Goal: Task Accomplishment & Management: Complete application form

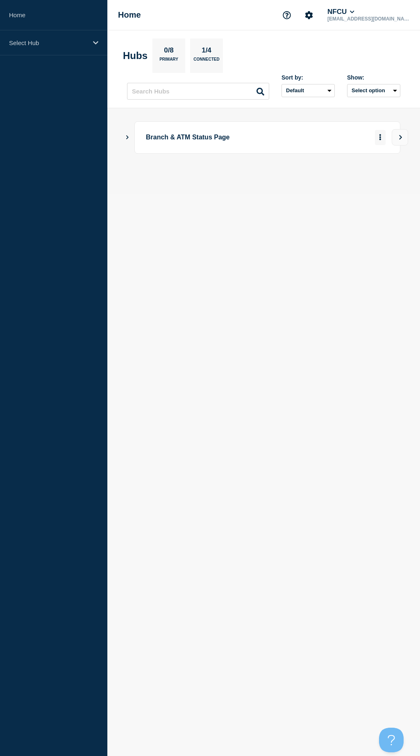
click at [379, 140] on button "More actions" at bounding box center [380, 137] width 11 height 15
click at [127, 137] on icon "Show Connected Hubs" at bounding box center [127, 137] width 5 height 4
click at [381, 178] on icon "More actions" at bounding box center [381, 178] width 2 height 6
click at [368, 204] on button "Create incident" at bounding box center [367, 202] width 41 height 7
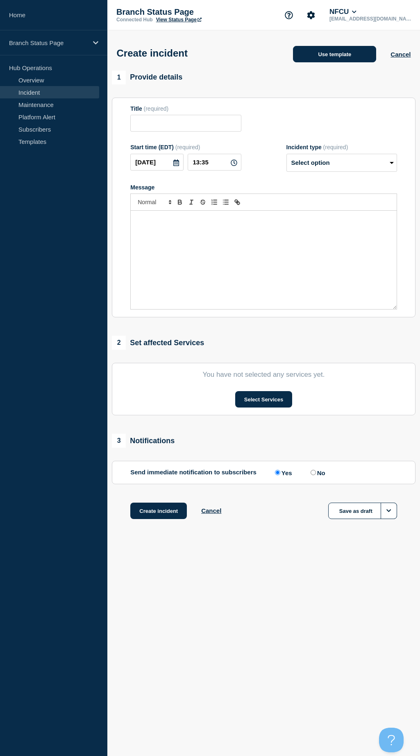
click at [336, 60] on button "Use template" at bounding box center [334, 54] width 83 height 16
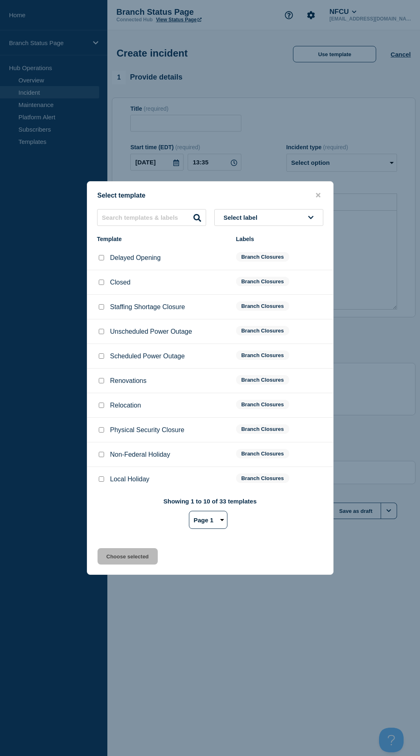
click at [233, 221] on span "Select label" at bounding box center [242, 217] width 37 height 7
click at [255, 308] on button "Branch Reduced Operations" at bounding box center [268, 302] width 109 height 17
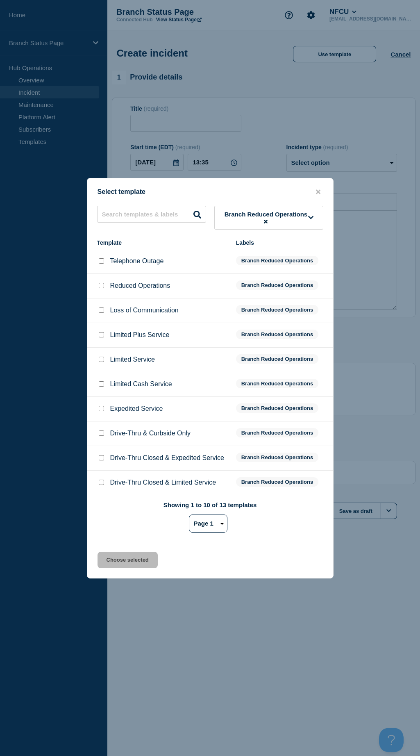
click at [213, 523] on select "Page 1 Page 2" at bounding box center [208, 524] width 39 height 18
select select "2"
click at [189, 516] on select "Page 1 Page 2" at bounding box center [208, 524] width 39 height 18
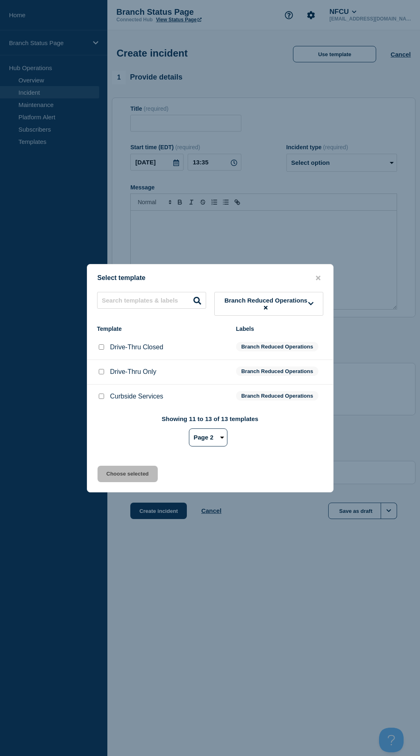
click at [97, 349] on div at bounding box center [101, 347] width 8 height 8
click at [101, 349] on input "Drive-Thru Closed checkbox" at bounding box center [101, 347] width 5 height 5
checkbox input "true"
drag, startPoint x: 300, startPoint y: 621, endPoint x: 274, endPoint y: 574, distance: 54.2
click at [300, 621] on div at bounding box center [210, 378] width 420 height 756
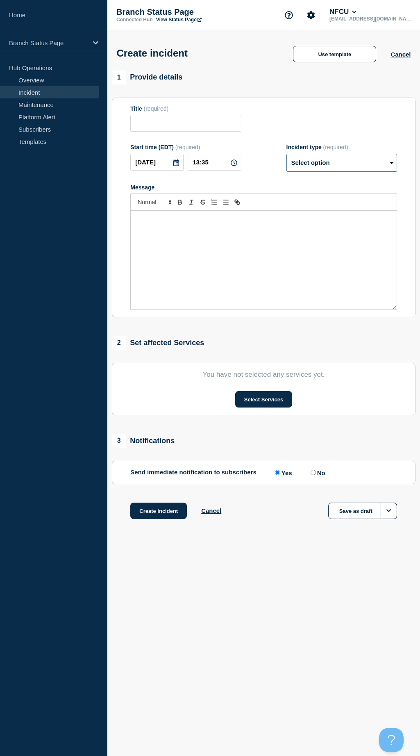
click at [328, 160] on select "Select option Investigating Identified Monitoring" at bounding box center [342, 163] width 111 height 18
click at [346, 50] on button "Use template" at bounding box center [334, 54] width 83 height 16
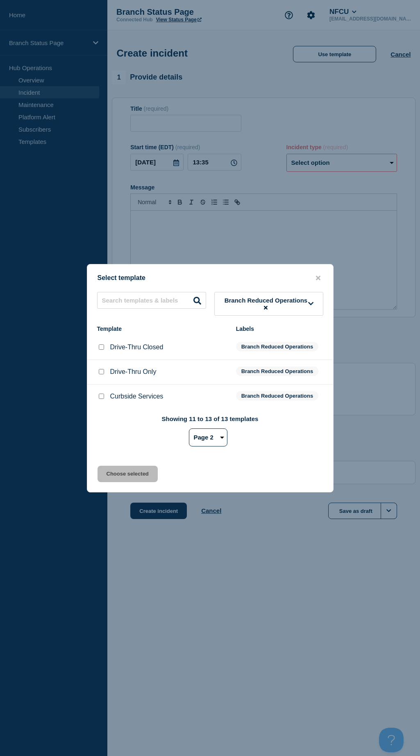
click at [99, 347] on input "Drive-Thru Closed checkbox" at bounding box center [101, 347] width 5 height 5
checkbox input "true"
click at [131, 475] on button "Choose selected" at bounding box center [128, 474] width 60 height 16
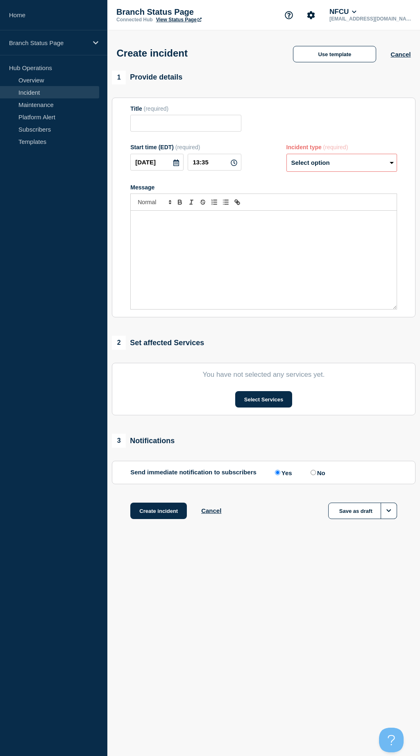
type input "Drive-Thru Closed"
select select "identified"
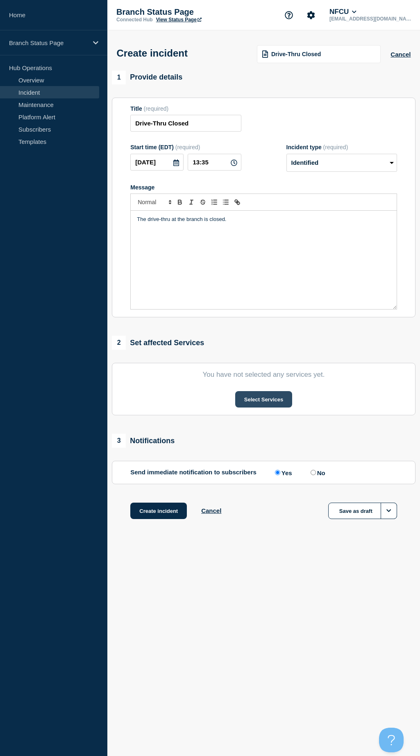
click at [260, 400] on button "Select Services" at bounding box center [263, 399] width 57 height 16
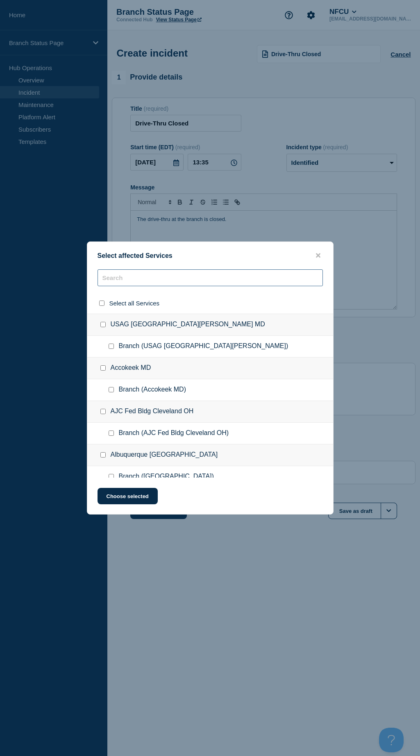
paste input "Avenues Walk, F"
type input "Avenues Walk, F"
checkbox input "true"
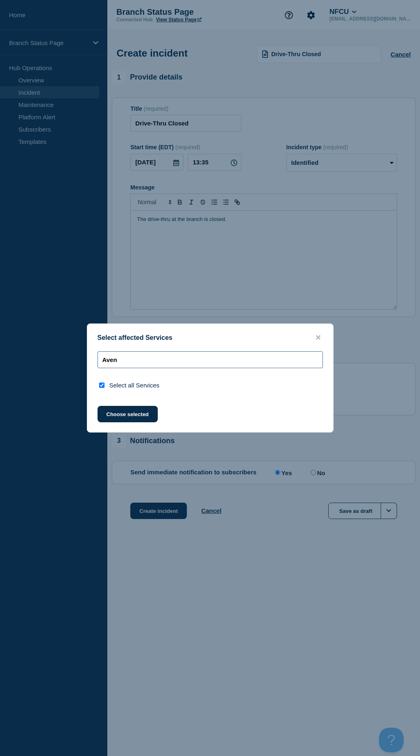
type input "Ave"
checkbox input "false"
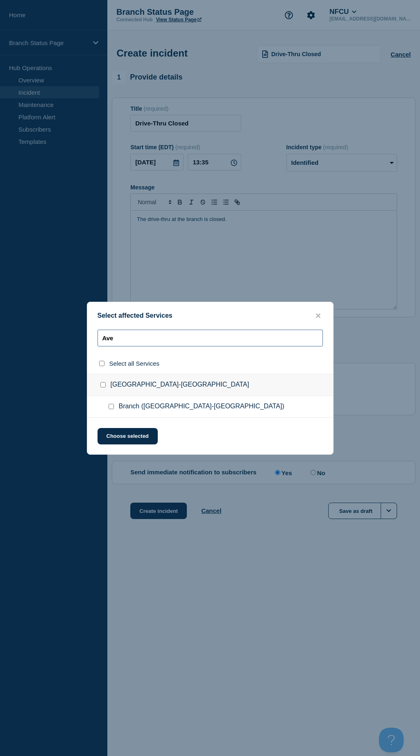
click at [134, 342] on input "Ave" at bounding box center [211, 338] width 226 height 17
type input "A"
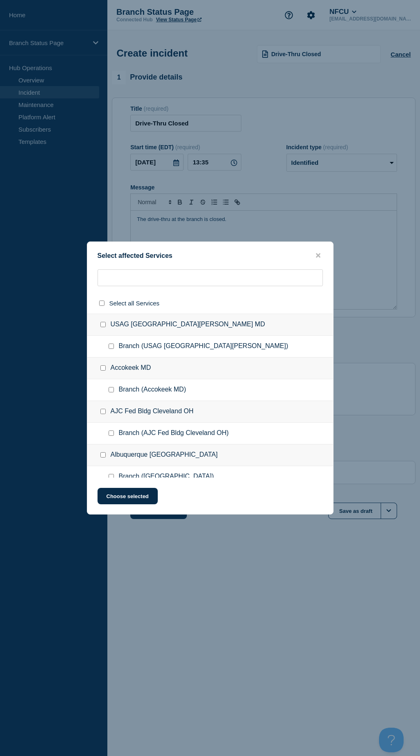
drag, startPoint x: 159, startPoint y: 641, endPoint x: 112, endPoint y: 579, distance: 77.8
click at [157, 641] on div at bounding box center [210, 378] width 420 height 756
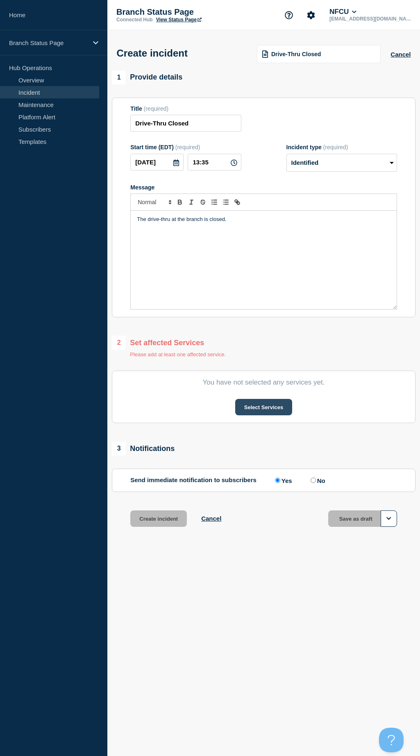
click at [250, 413] on button "Select Services" at bounding box center [263, 407] width 57 height 16
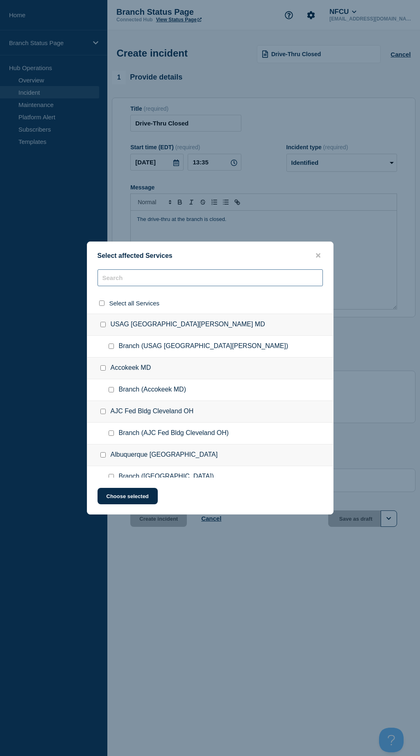
paste input "Avenues Walk, [GEOGRAPHIC_DATA] (AVW)"
type input "Avenues Walk, [GEOGRAPHIC_DATA] (AVW)"
checkbox input "true"
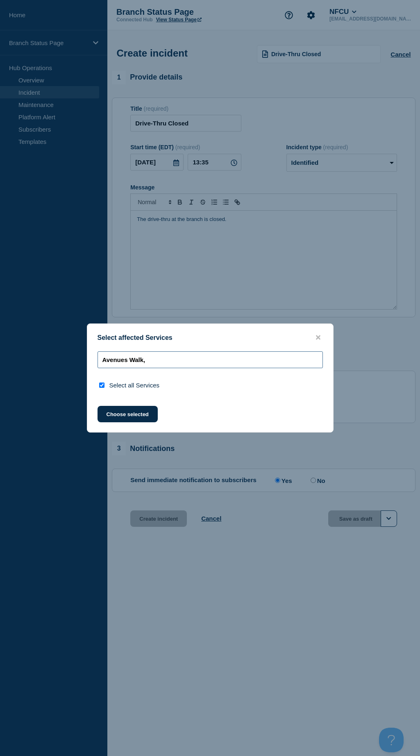
drag, startPoint x: 155, startPoint y: 359, endPoint x: 41, endPoint y: 359, distance: 114.0
click at [41, 359] on div "Select affected Services Avenues Walk, Select all Services Choose selected" at bounding box center [210, 378] width 420 height 756
paste input "[GEOGRAPHIC_DATA] - [GEOGRAPHIC_DATA]"
type input "[GEOGRAPHIC_DATA]"
checkbox input "false"
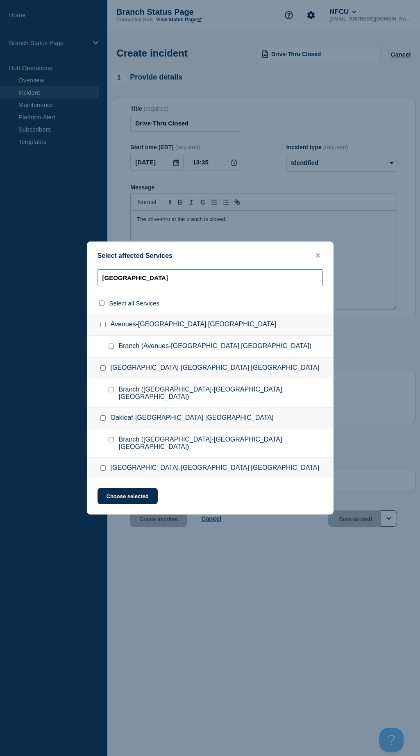
type input "[GEOGRAPHIC_DATA]"
click at [110, 348] on input "Branch (Avenues-Jacksonville FL) checkbox" at bounding box center [111, 346] width 5 height 5
checkbox input "true"
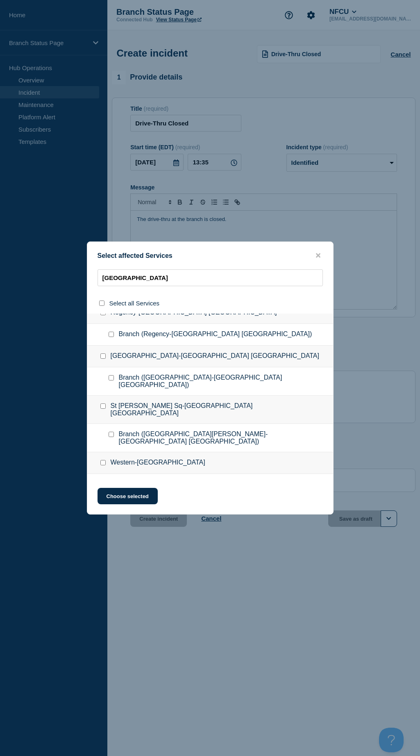
scroll to position [315, 0]
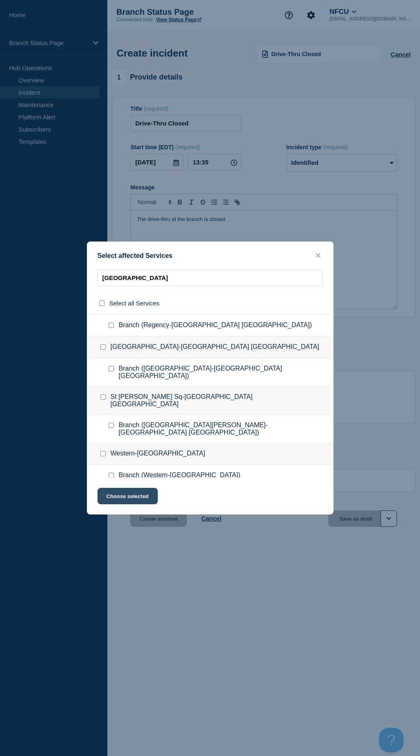
click at [139, 494] on button "Choose selected" at bounding box center [128, 496] width 60 height 16
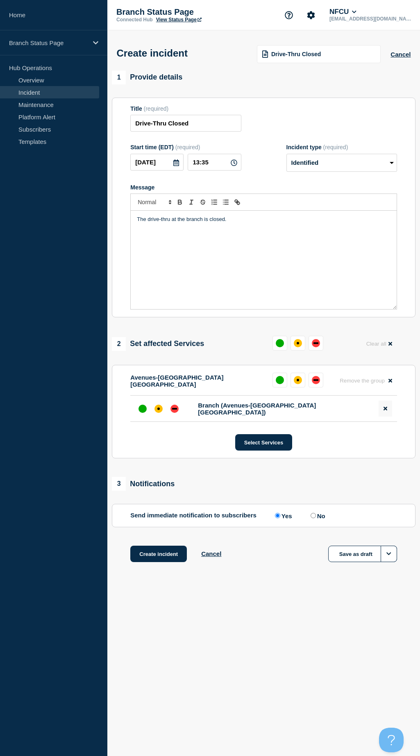
click at [379, 411] on button at bounding box center [386, 409] width 14 height 16
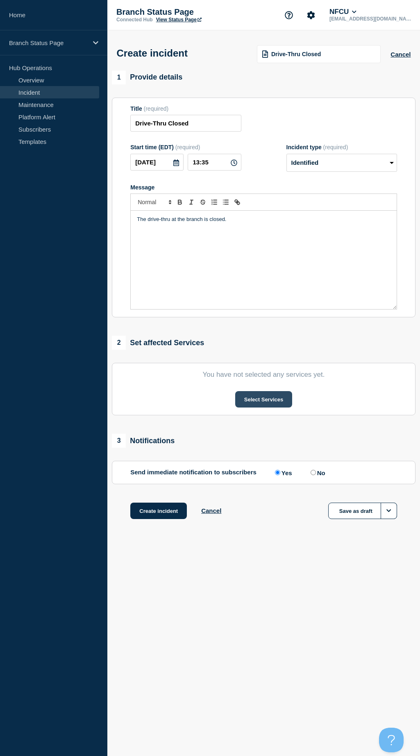
click at [265, 398] on button "Select Services" at bounding box center [263, 399] width 57 height 16
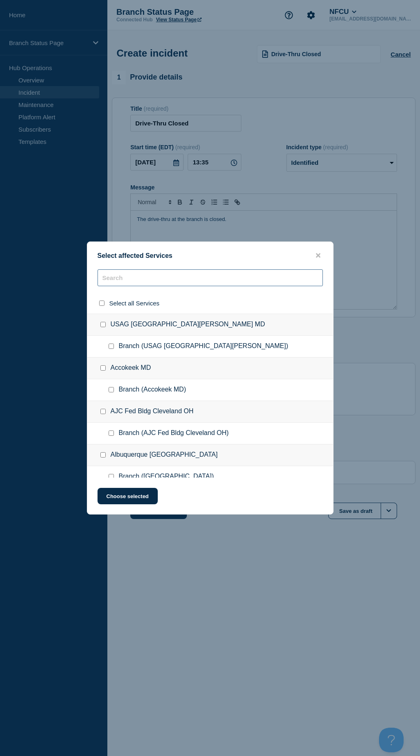
paste input "[GEOGRAPHIC_DATA] - [GEOGRAPHIC_DATA]"
type input "[GEOGRAPHIC_DATA] - [GEOGRAPHIC_DATA]"
checkbox input "true"
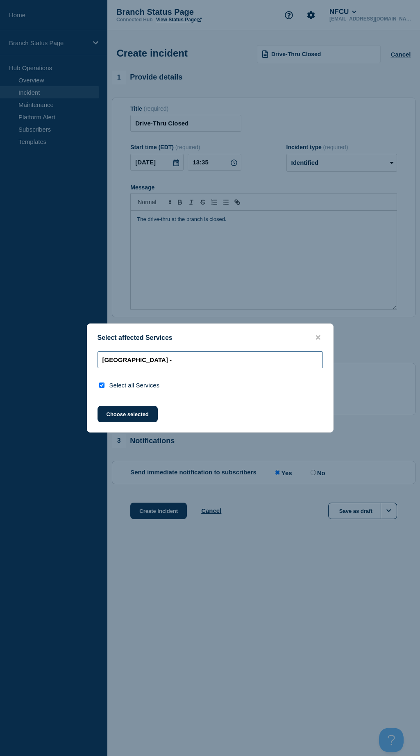
type input "[GEOGRAPHIC_DATA]"
checkbox input "false"
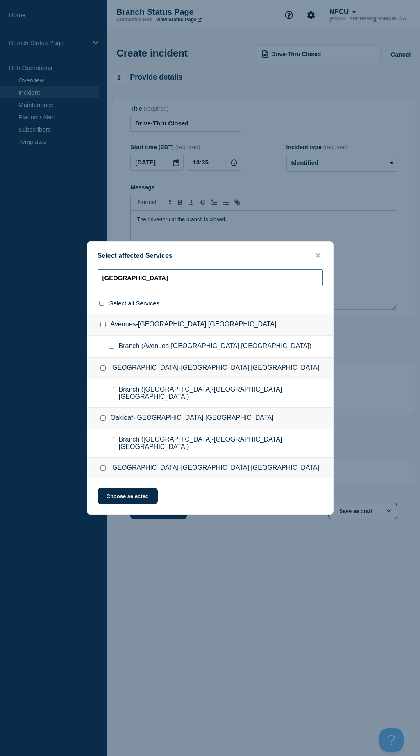
type input "[GEOGRAPHIC_DATA]"
click at [113, 347] on input "Branch (Avenues-Jacksonville FL) checkbox" at bounding box center [111, 346] width 5 height 5
checkbox input "true"
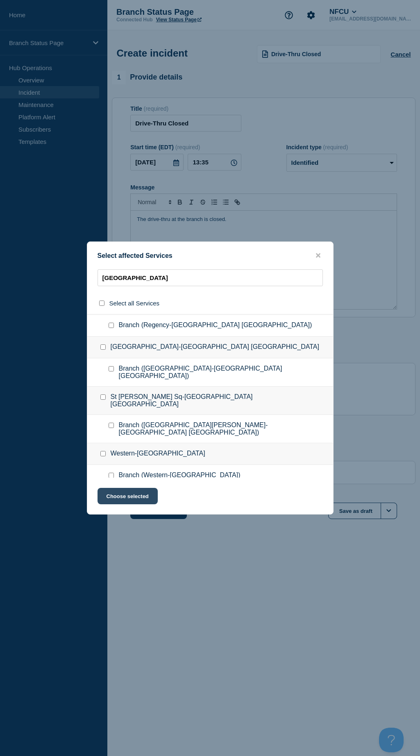
click at [136, 495] on button "Choose selected" at bounding box center [128, 496] width 60 height 16
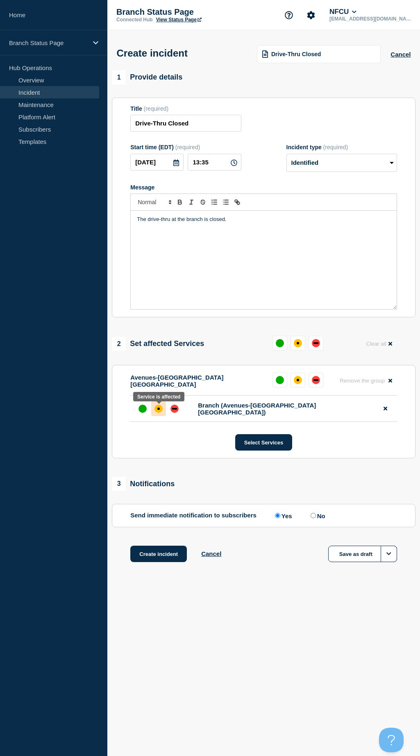
click at [154, 414] on div at bounding box center [158, 409] width 15 height 15
click at [158, 557] on button "Create incident" at bounding box center [158, 554] width 57 height 16
